Goal: Task Accomplishment & Management: Manage account settings

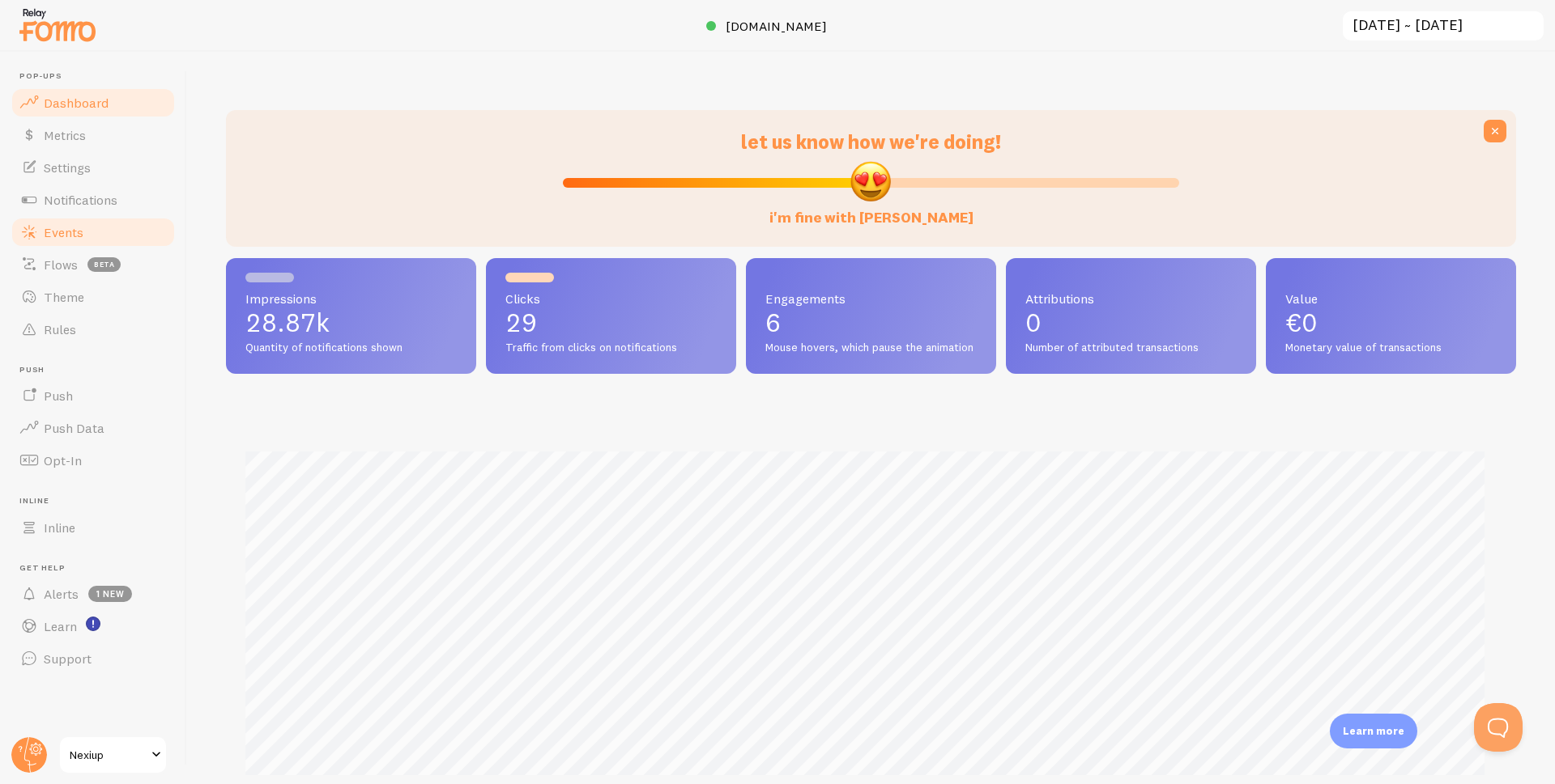
click at [85, 232] on link "Events" at bounding box center [93, 232] width 167 height 33
click at [67, 238] on span "Events" at bounding box center [64, 231] width 40 height 16
